Goal: Task Accomplishment & Management: Use online tool/utility

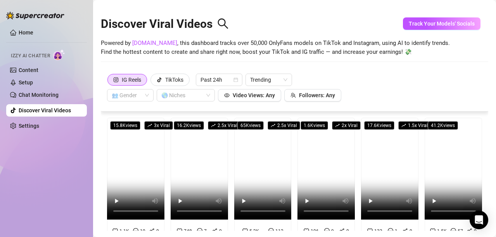
click at [389, 70] on div "Discover Viral Videos Powered by [DOMAIN_NAME] , this dashboard tracks over 50,…" at bounding box center [294, 38] width 387 height 66
click at [38, 67] on link "Content" at bounding box center [29, 70] width 20 height 6
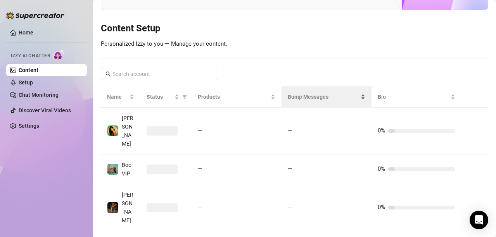
scroll to position [116, 0]
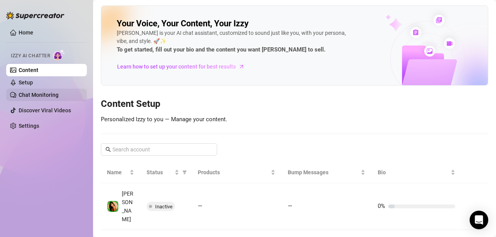
click at [59, 98] on link "Chat Monitoring" at bounding box center [39, 95] width 40 height 6
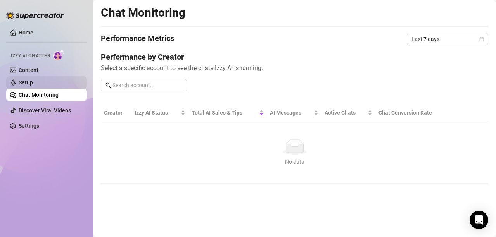
click at [33, 81] on link "Setup" at bounding box center [26, 82] width 14 height 6
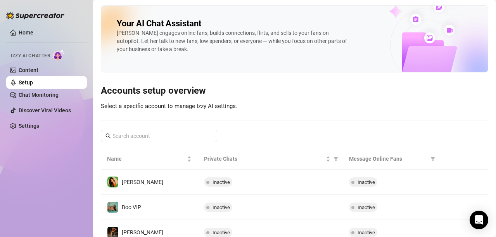
click at [487, 29] on main "Your AI Chat Assistant Izzy engages online fans, builds connections, flirts, an…" at bounding box center [294, 233] width 403 height 467
